Goal: Transaction & Acquisition: Purchase product/service

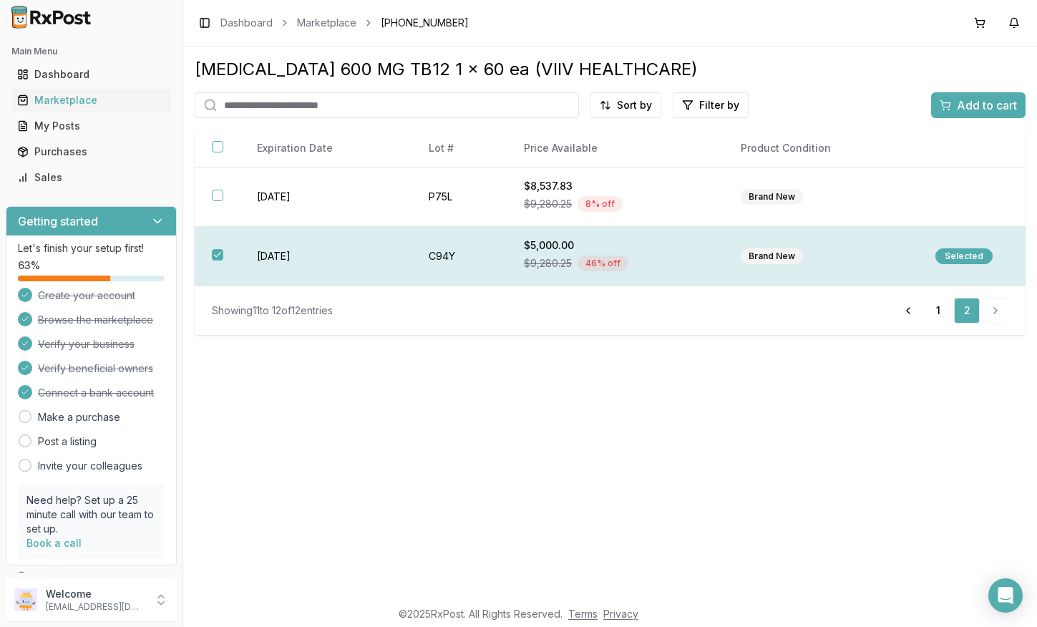
click at [964, 260] on div "Selected" at bounding box center [964, 256] width 57 height 16
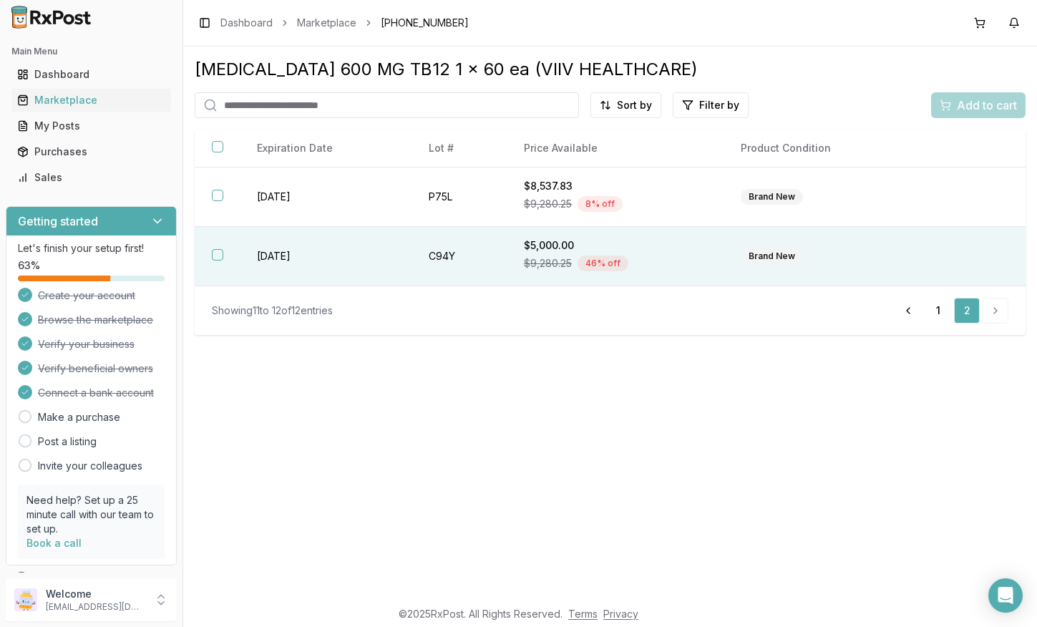
click at [210, 266] on th at bounding box center [217, 256] width 45 height 59
click at [981, 105] on span "Add to cart" at bounding box center [987, 105] width 60 height 17
click at [938, 111] on button "Add to cart" at bounding box center [978, 105] width 94 height 26
click at [217, 261] on button "button" at bounding box center [217, 254] width 11 height 11
click at [993, 110] on span "Add to cart" at bounding box center [987, 105] width 60 height 17
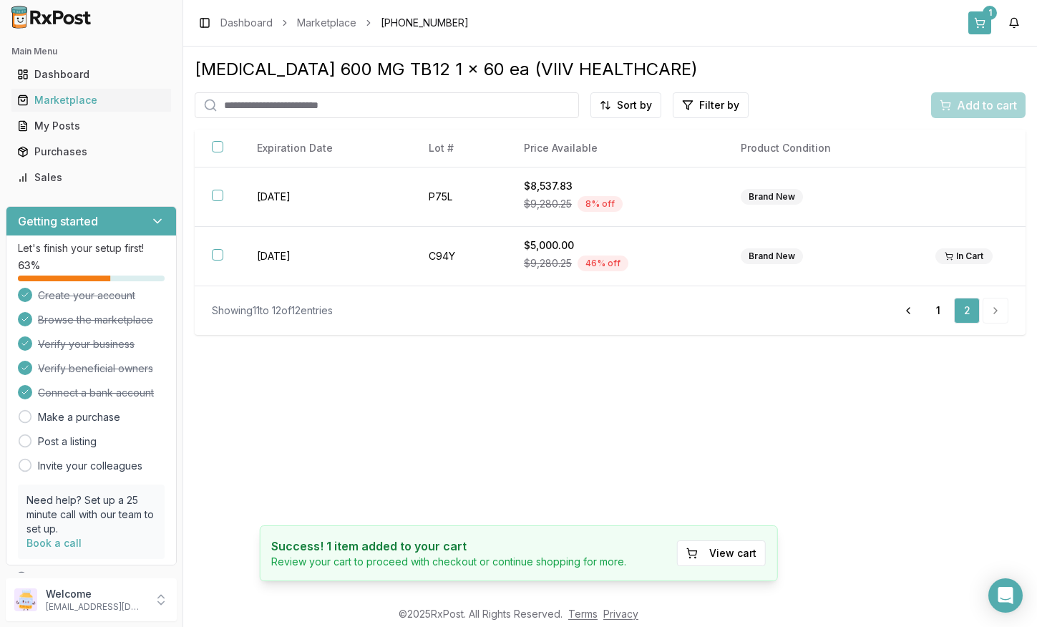
click at [983, 26] on button "1" at bounding box center [980, 22] width 23 height 23
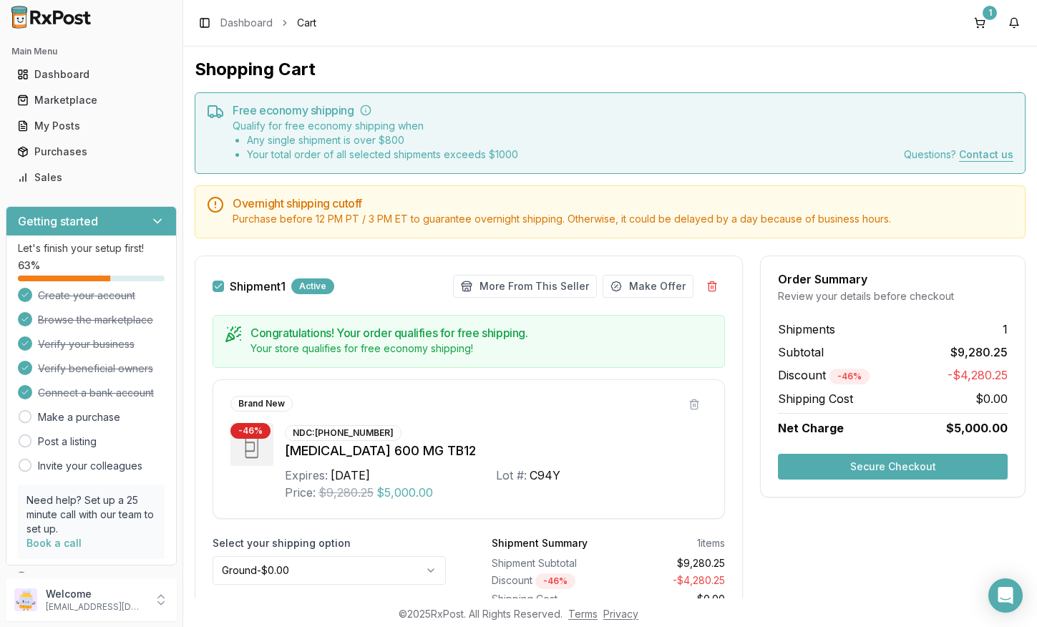
scroll to position [83, 0]
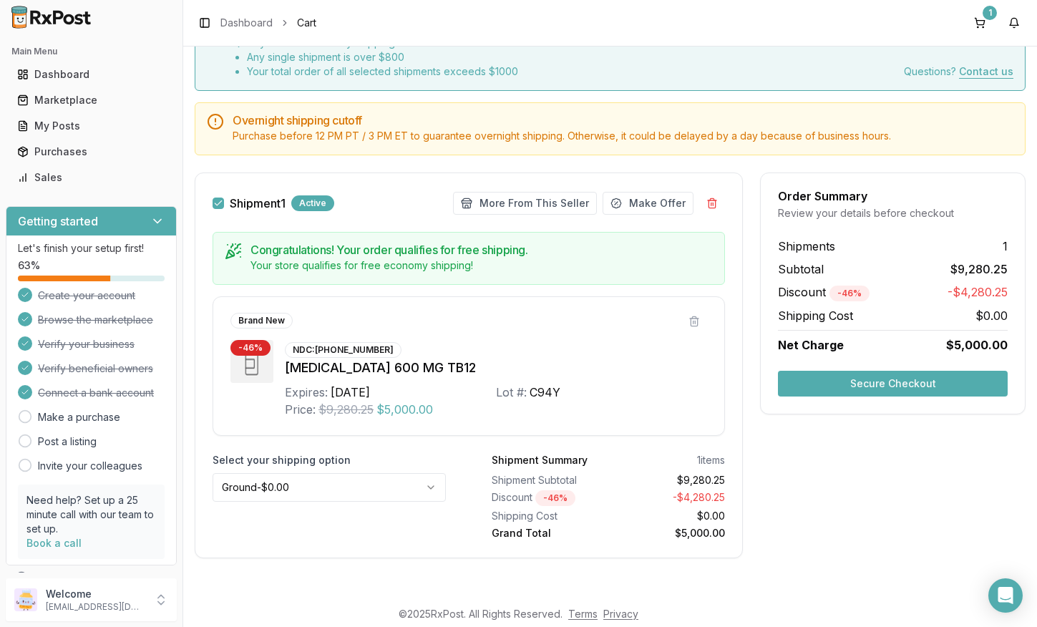
click at [440, 483] on html "Main Menu Dashboard Marketplace My Posts Purchases Sales Getting started Let's …" at bounding box center [518, 313] width 1037 height 627
click at [955, 384] on button "Secure Checkout" at bounding box center [893, 384] width 230 height 26
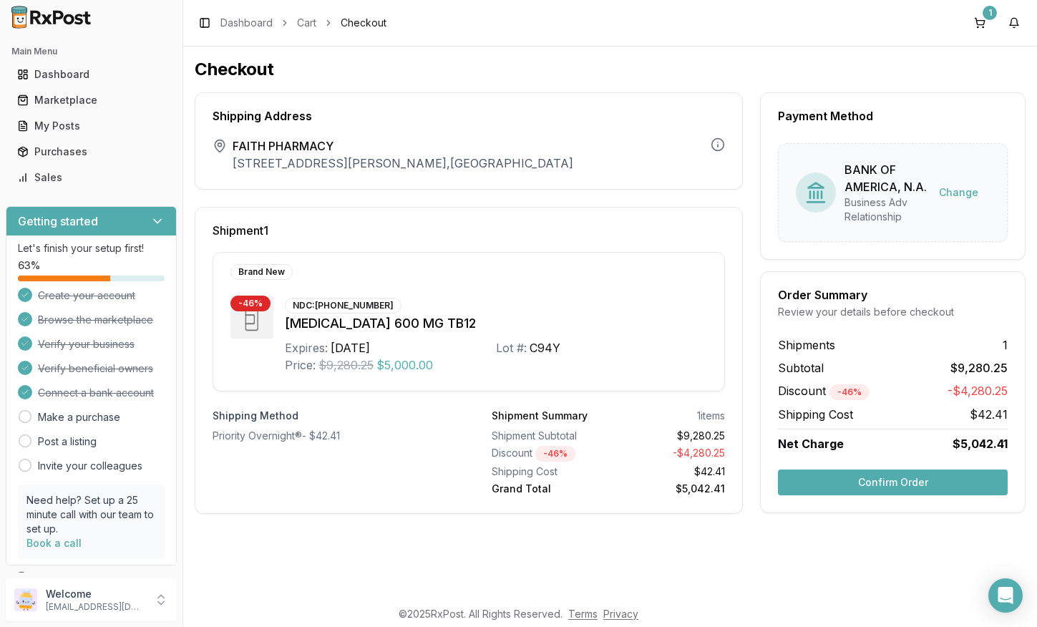
click at [922, 483] on button "Confirm Order" at bounding box center [893, 483] width 230 height 26
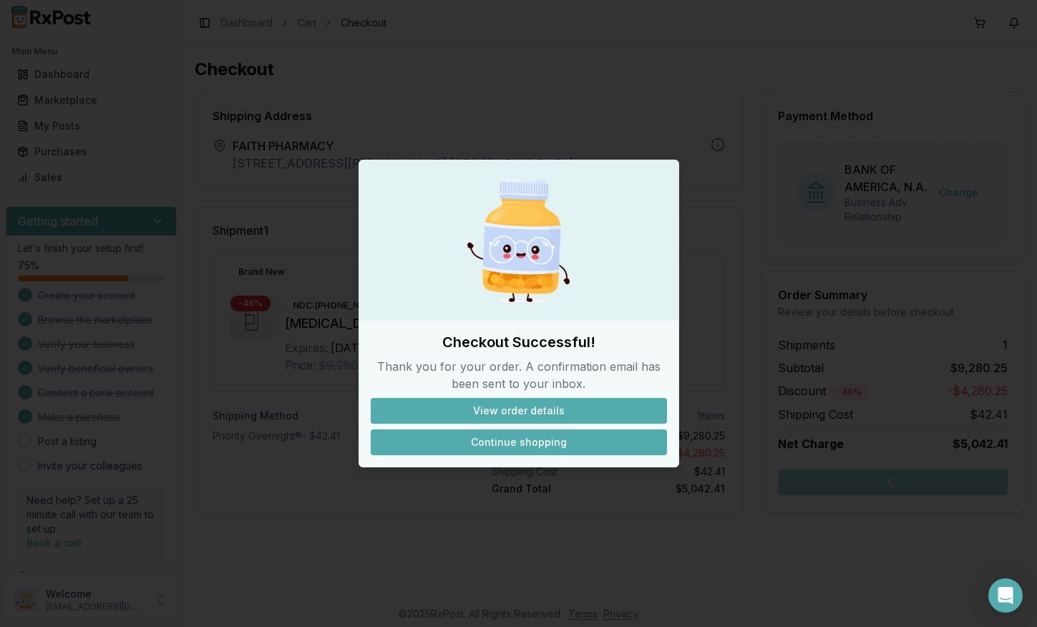
click at [598, 448] on button "Continue shopping" at bounding box center [519, 443] width 296 height 26
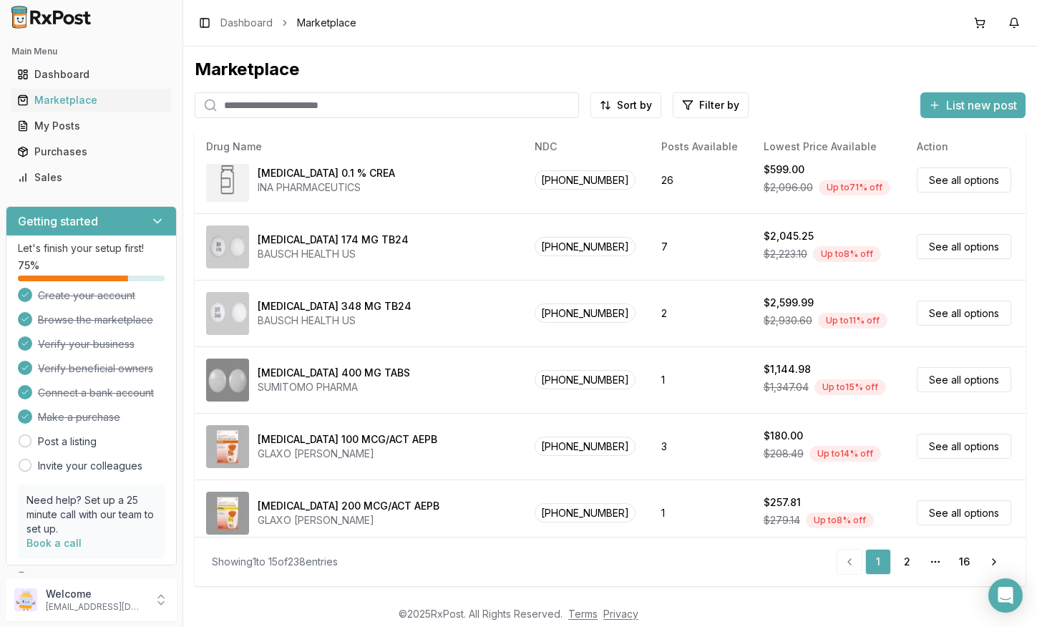
scroll to position [625, 0]
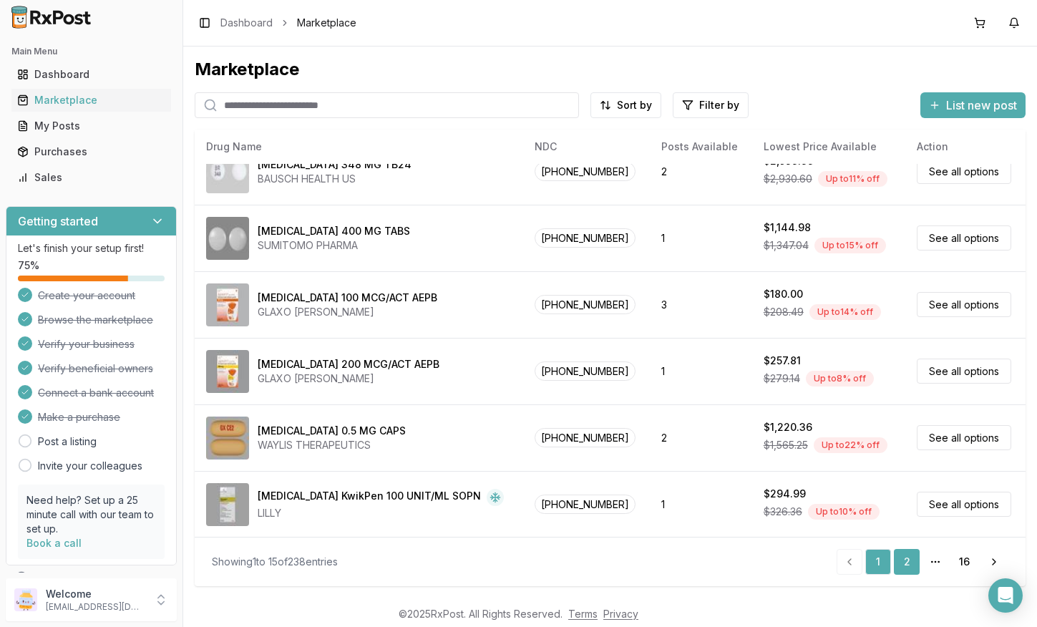
click at [909, 571] on link "2" at bounding box center [907, 562] width 26 height 26
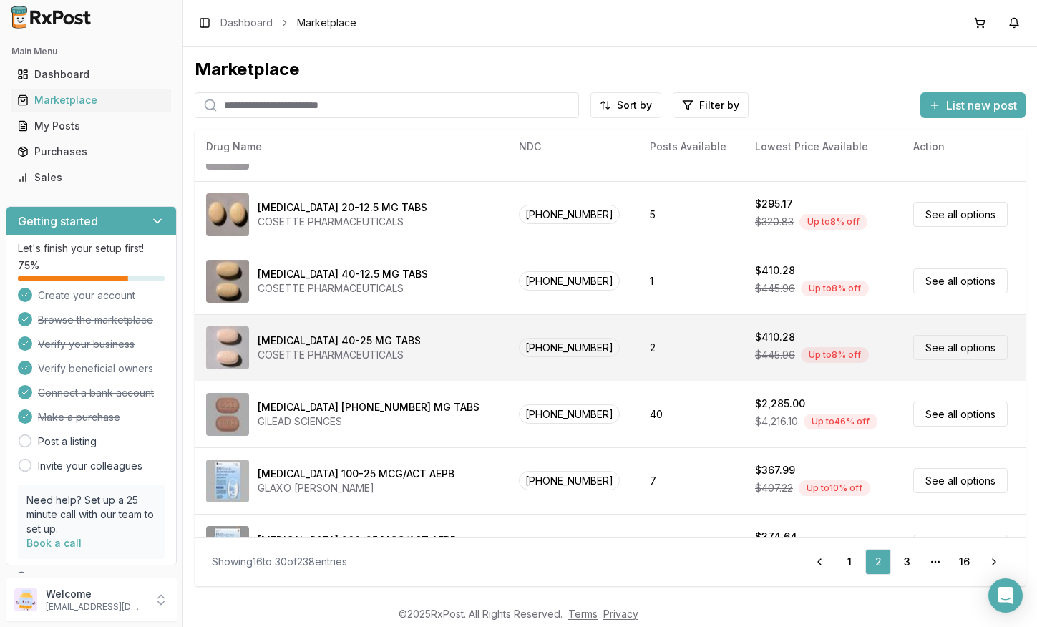
scroll to position [116, 0]
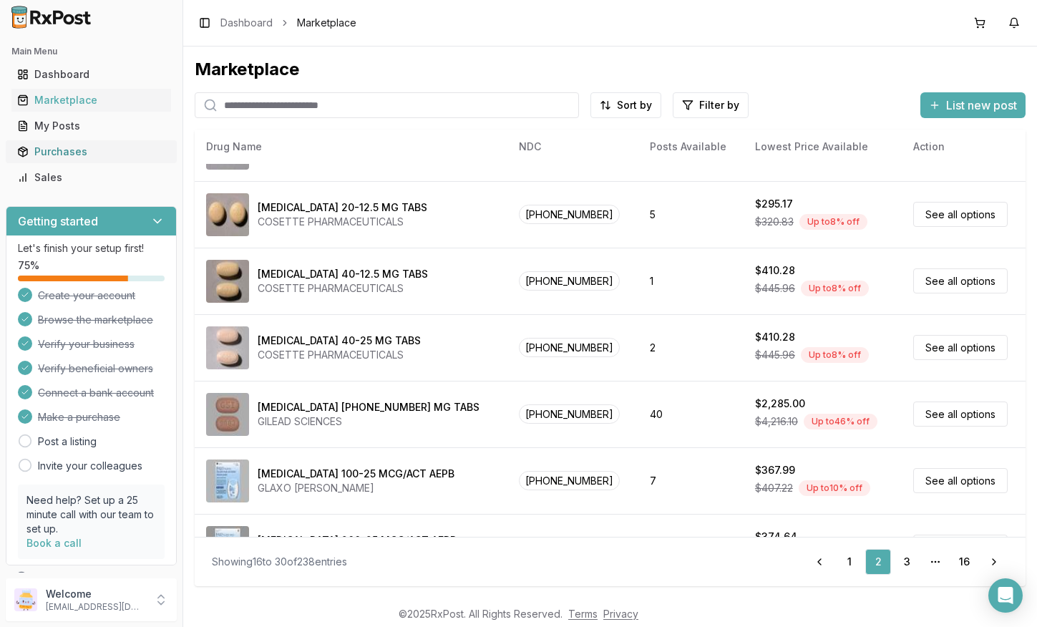
click at [77, 157] on div "Purchases" at bounding box center [91, 152] width 148 height 14
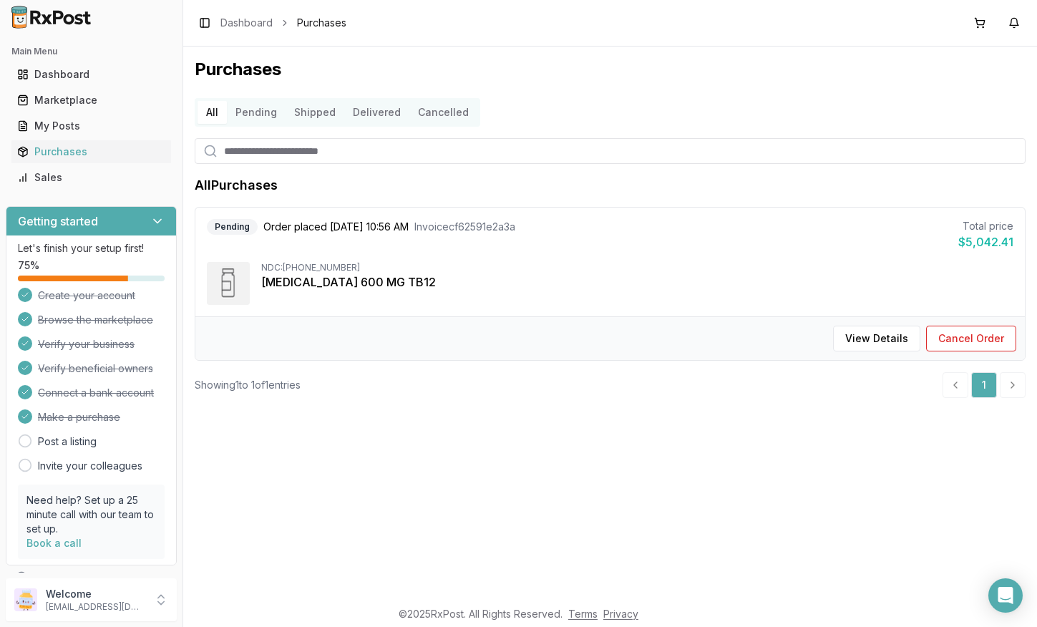
click at [268, 115] on button "Pending" at bounding box center [256, 112] width 59 height 23
click at [321, 112] on button "Shipped" at bounding box center [315, 112] width 59 height 23
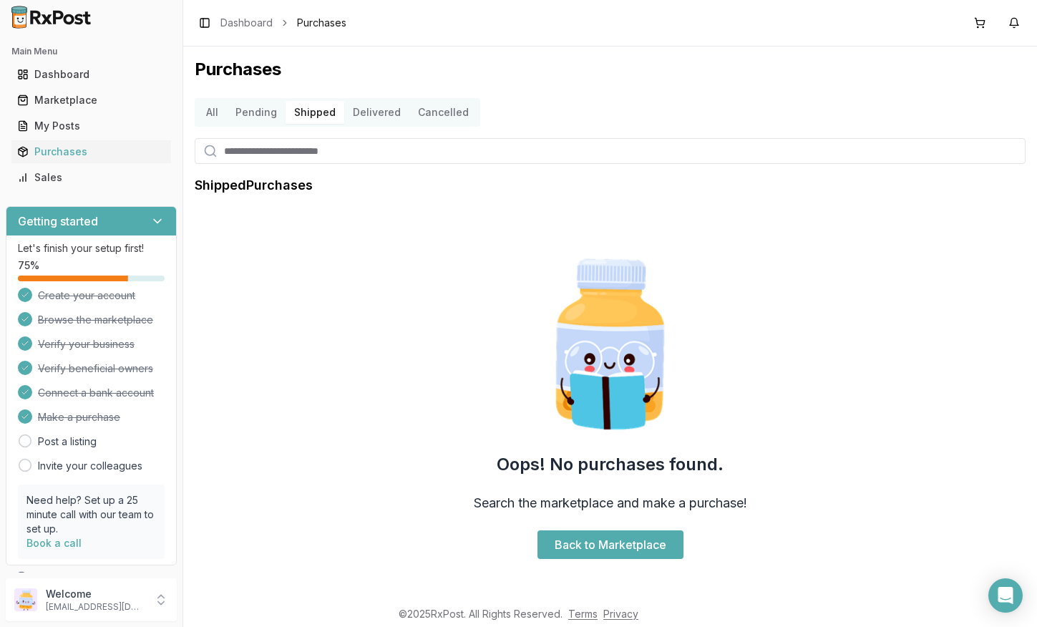
click at [361, 110] on button "Delivered" at bounding box center [376, 112] width 65 height 23
click at [214, 107] on button "All" at bounding box center [212, 112] width 29 height 23
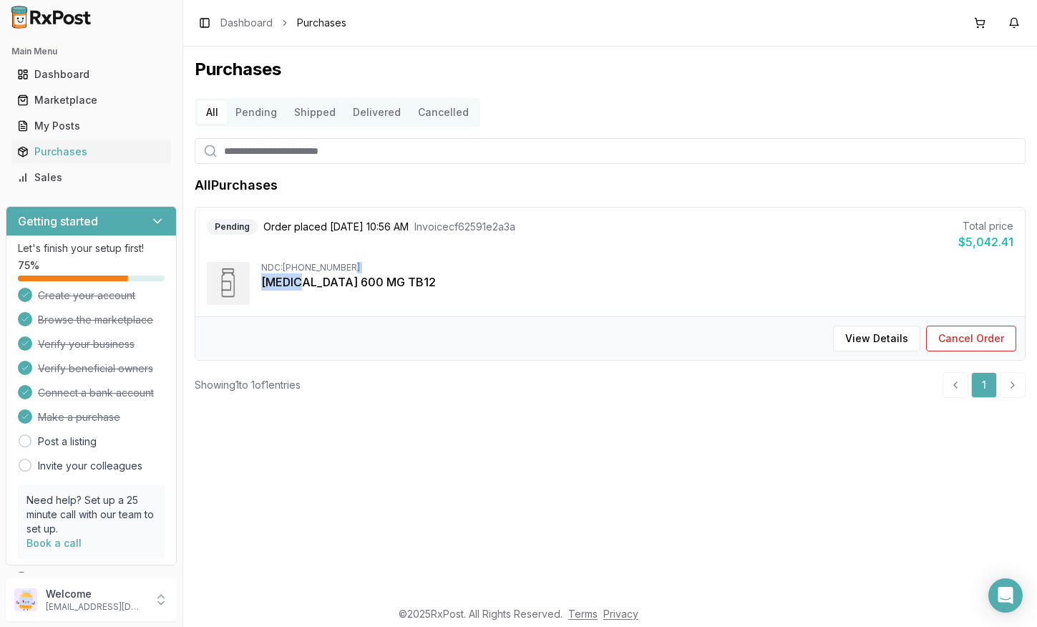
drag, startPoint x: 351, startPoint y: 266, endPoint x: 299, endPoint y: 273, distance: 52.0
click at [299, 273] on div "NDC: [PHONE_NUMBER] [MEDICAL_DATA] 600 MG TB12" at bounding box center [637, 276] width 752 height 29
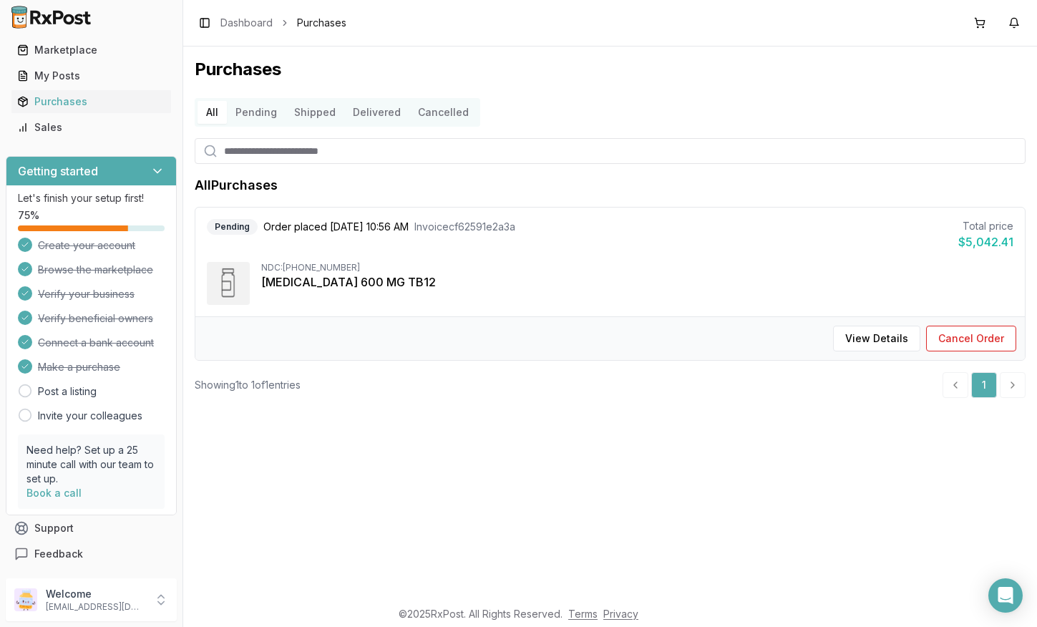
click at [150, 164] on icon at bounding box center [157, 171] width 14 height 14
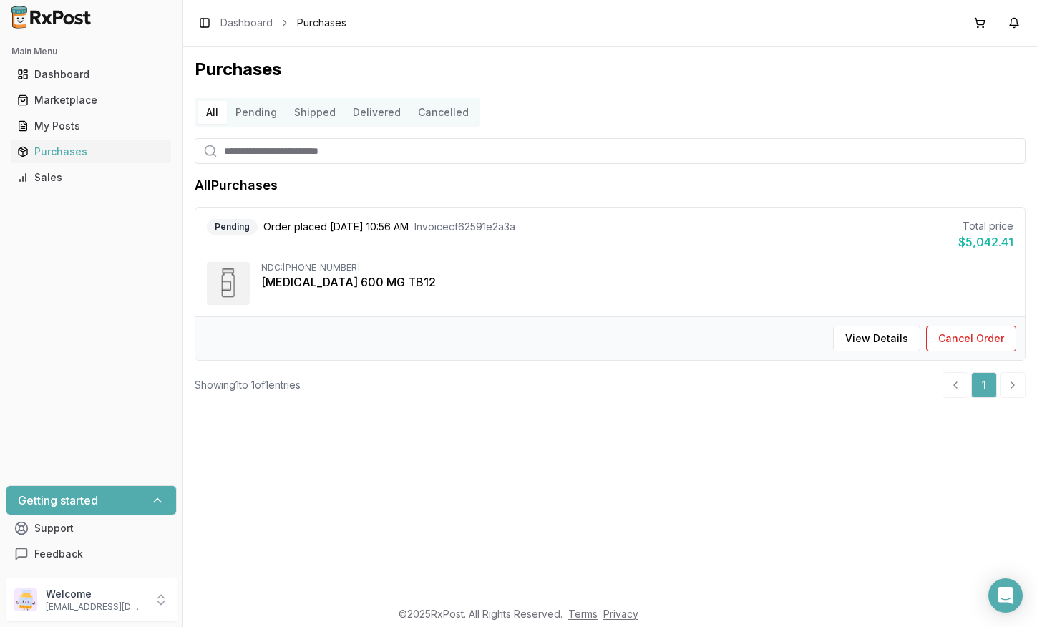
scroll to position [0, 0]
click at [148, 152] on div "Purchases" at bounding box center [91, 152] width 148 height 14
click at [147, 73] on div "Dashboard" at bounding box center [91, 74] width 148 height 14
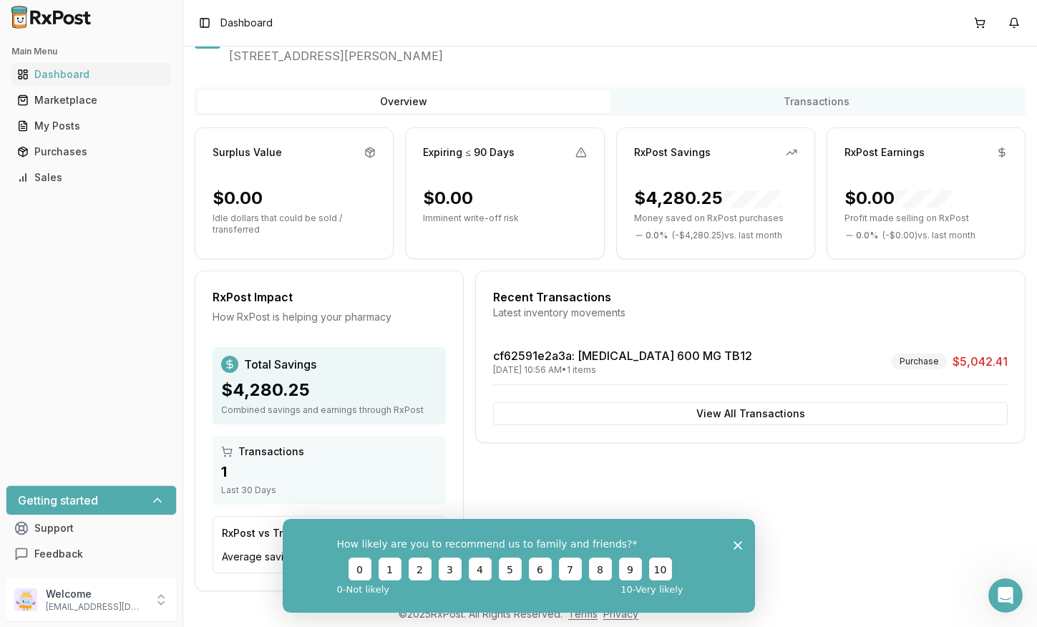
scroll to position [67, 0]
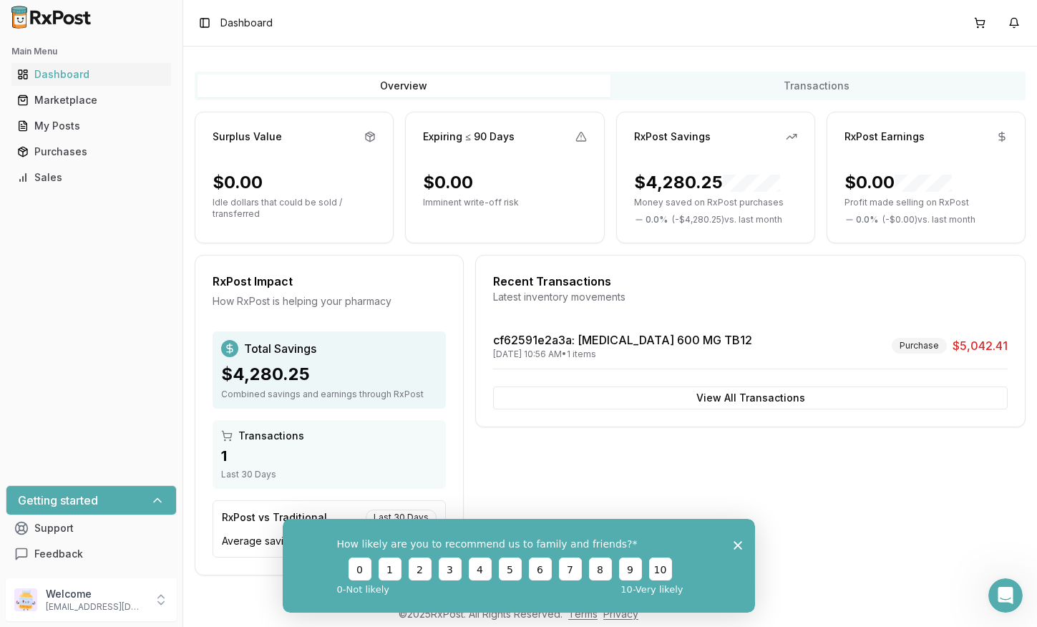
click at [738, 543] on icon "Close survey" at bounding box center [737, 545] width 9 height 9
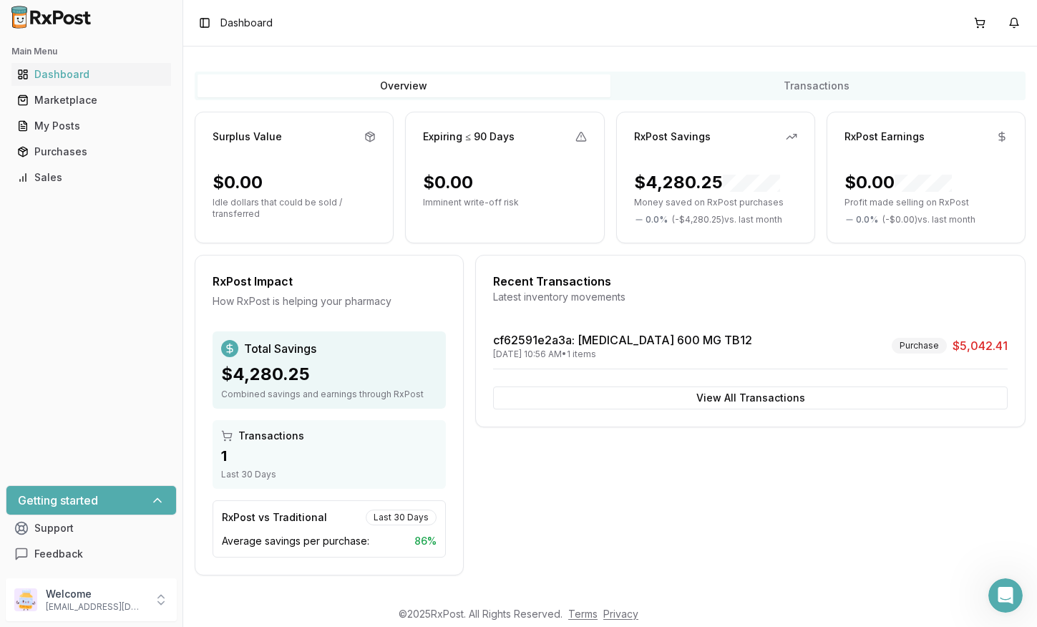
scroll to position [0, 0]
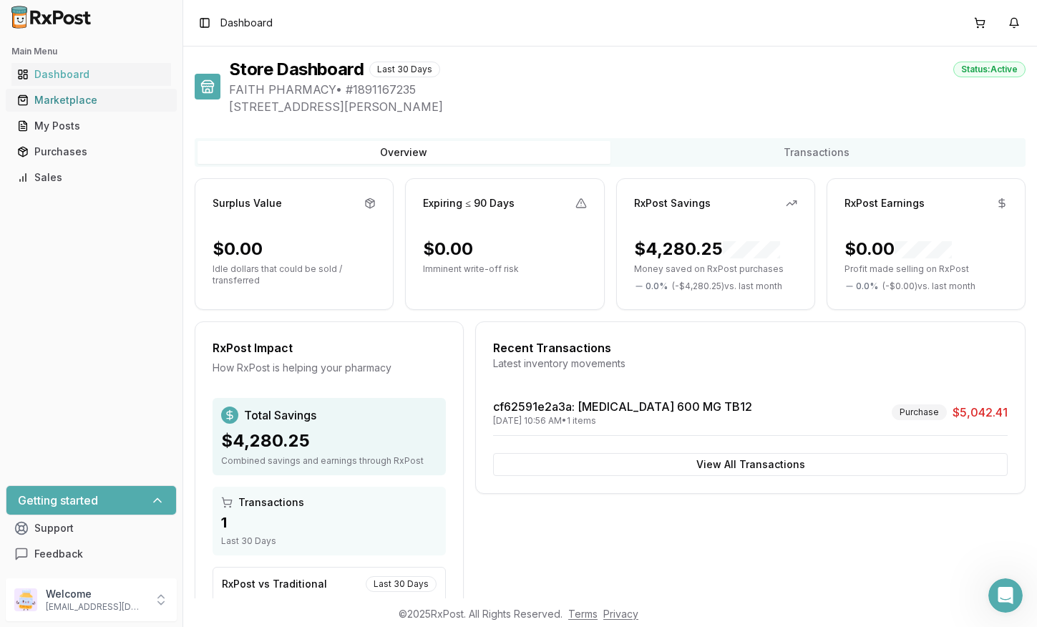
click at [81, 105] on div "Marketplace" at bounding box center [91, 100] width 148 height 14
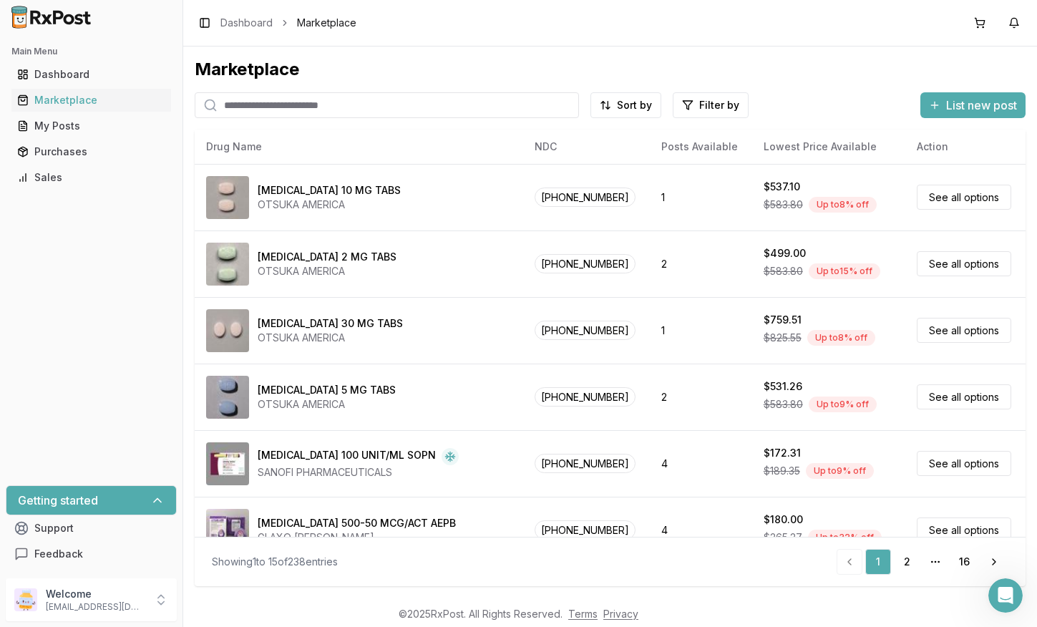
click at [260, 111] on input "search" at bounding box center [387, 105] width 384 height 26
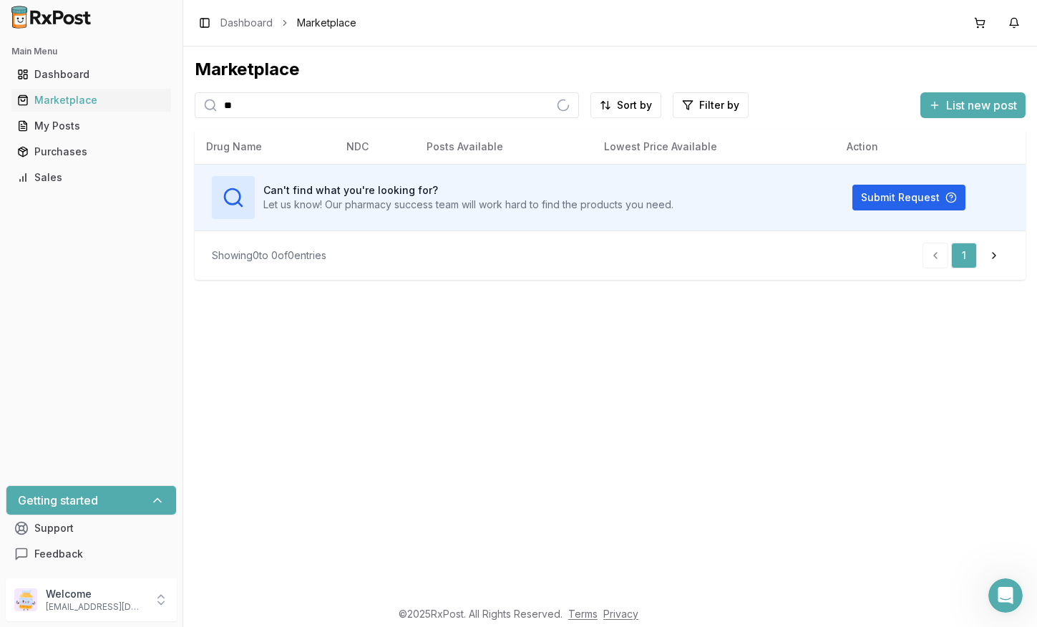
type input "*"
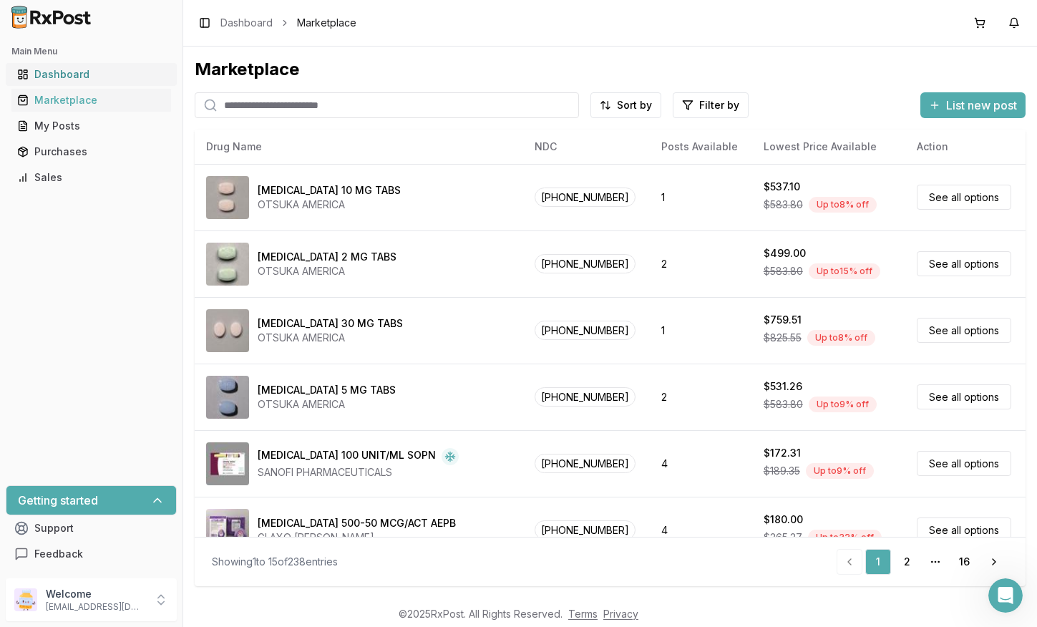
click at [82, 76] on div "Dashboard" at bounding box center [91, 74] width 148 height 14
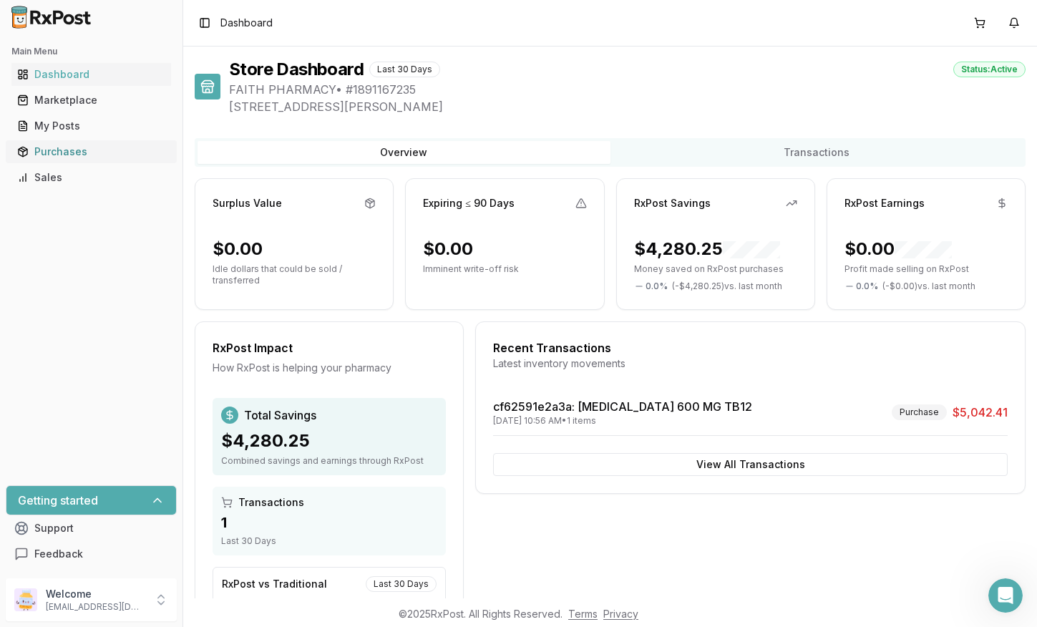
click at [52, 153] on div "Purchases" at bounding box center [91, 152] width 148 height 14
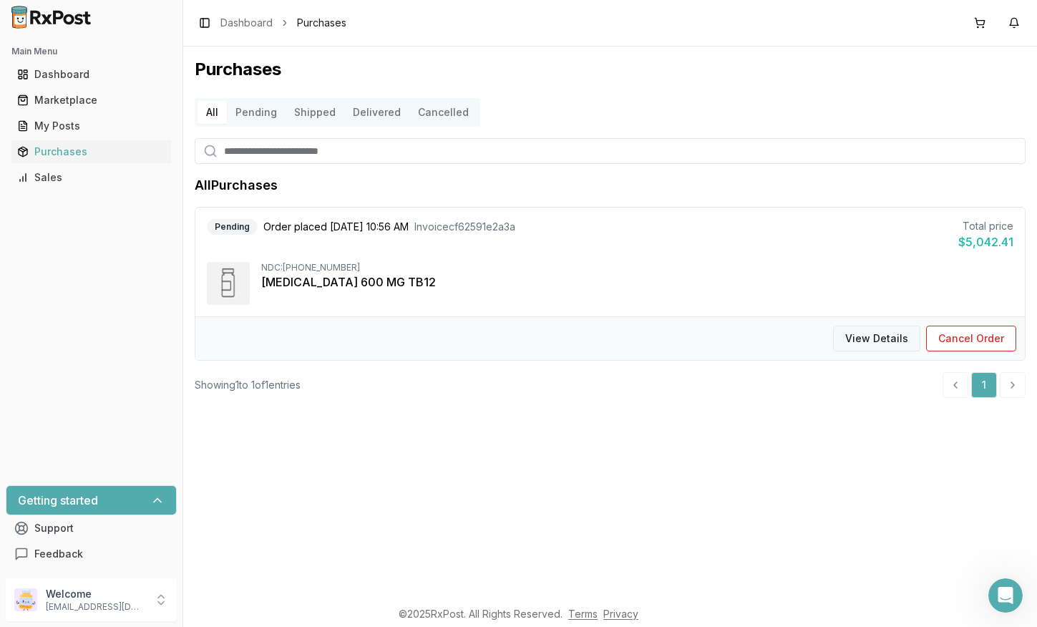
click at [855, 332] on button "View Details" at bounding box center [876, 339] width 87 height 26
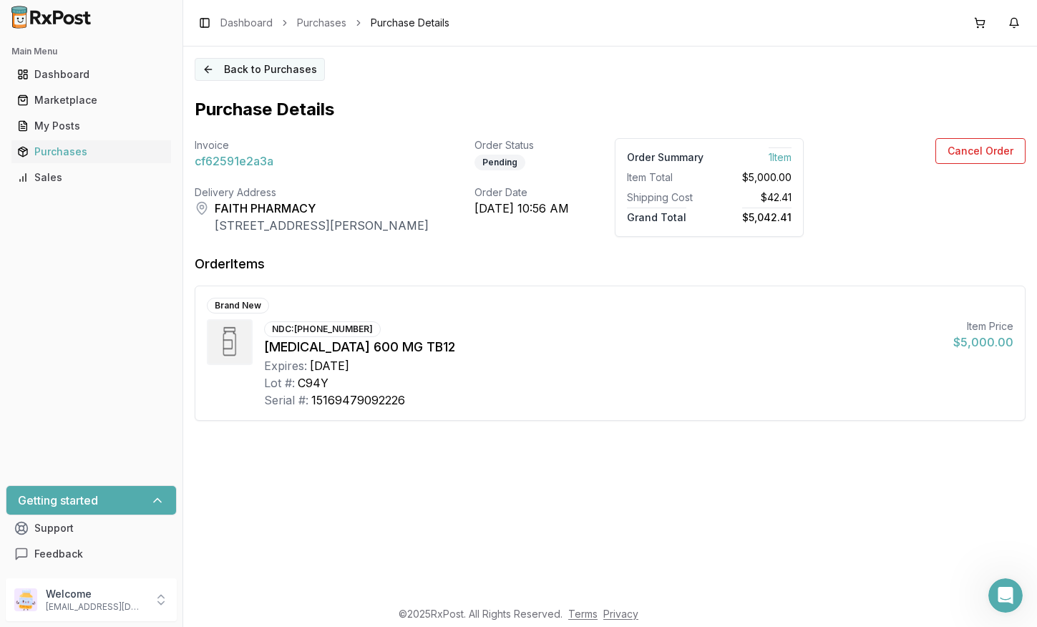
click at [254, 71] on button "Back to Purchases" at bounding box center [260, 69] width 130 height 23
